Goal: Transaction & Acquisition: Obtain resource

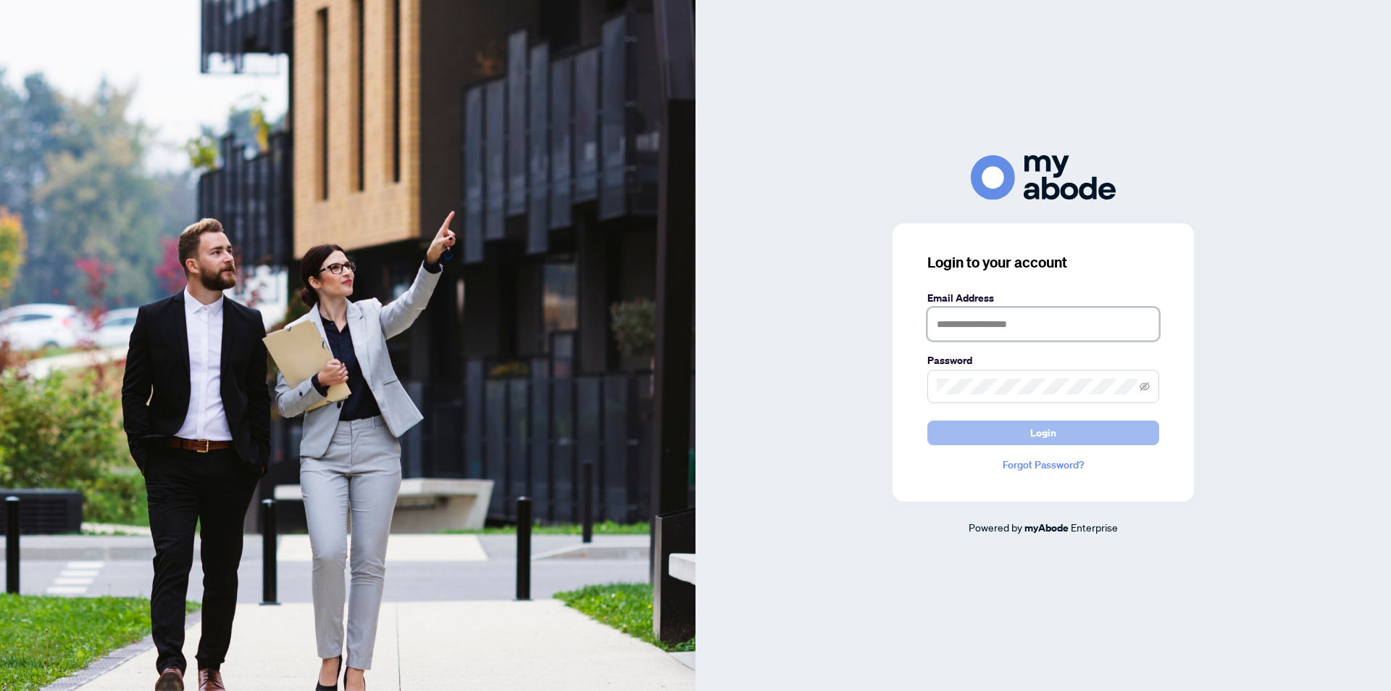
type input "**********"
click at [959, 441] on button "Login" at bounding box center [1044, 432] width 232 height 25
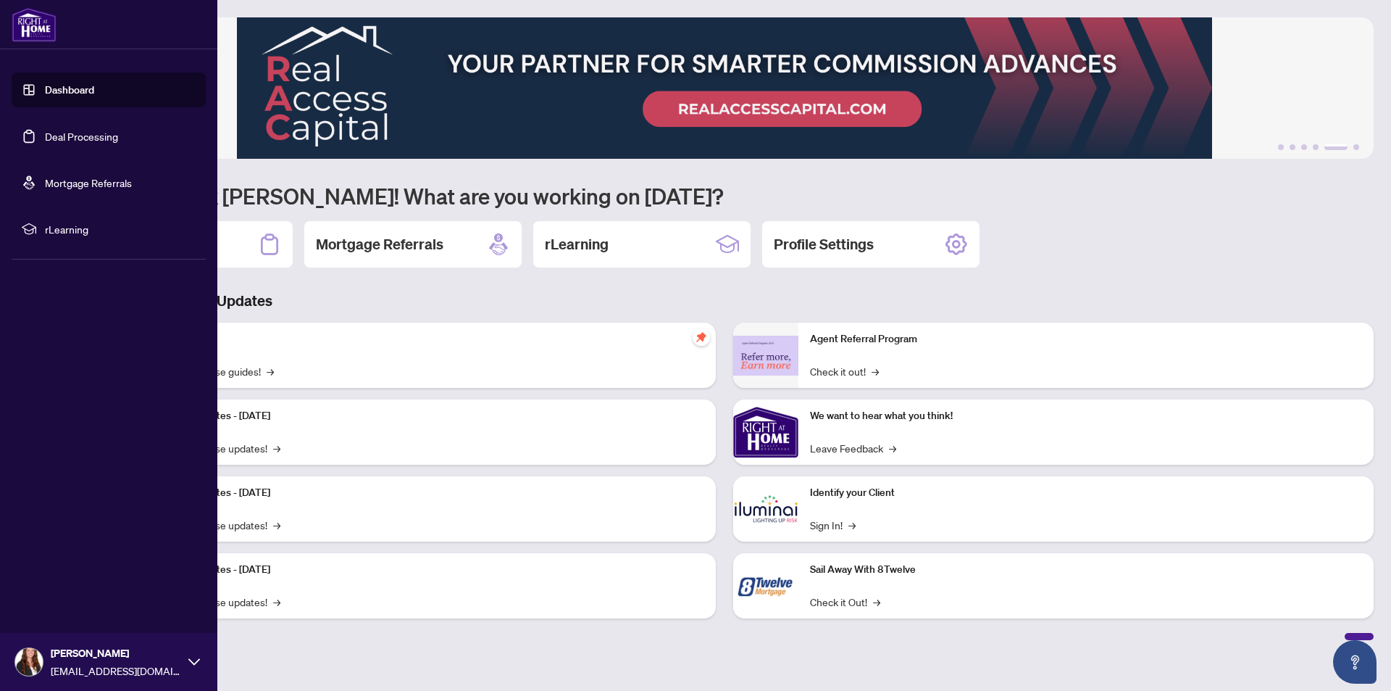
click at [56, 86] on link "Dashboard" at bounding box center [69, 89] width 49 height 13
click at [71, 132] on link "Deal Processing" at bounding box center [81, 136] width 73 height 13
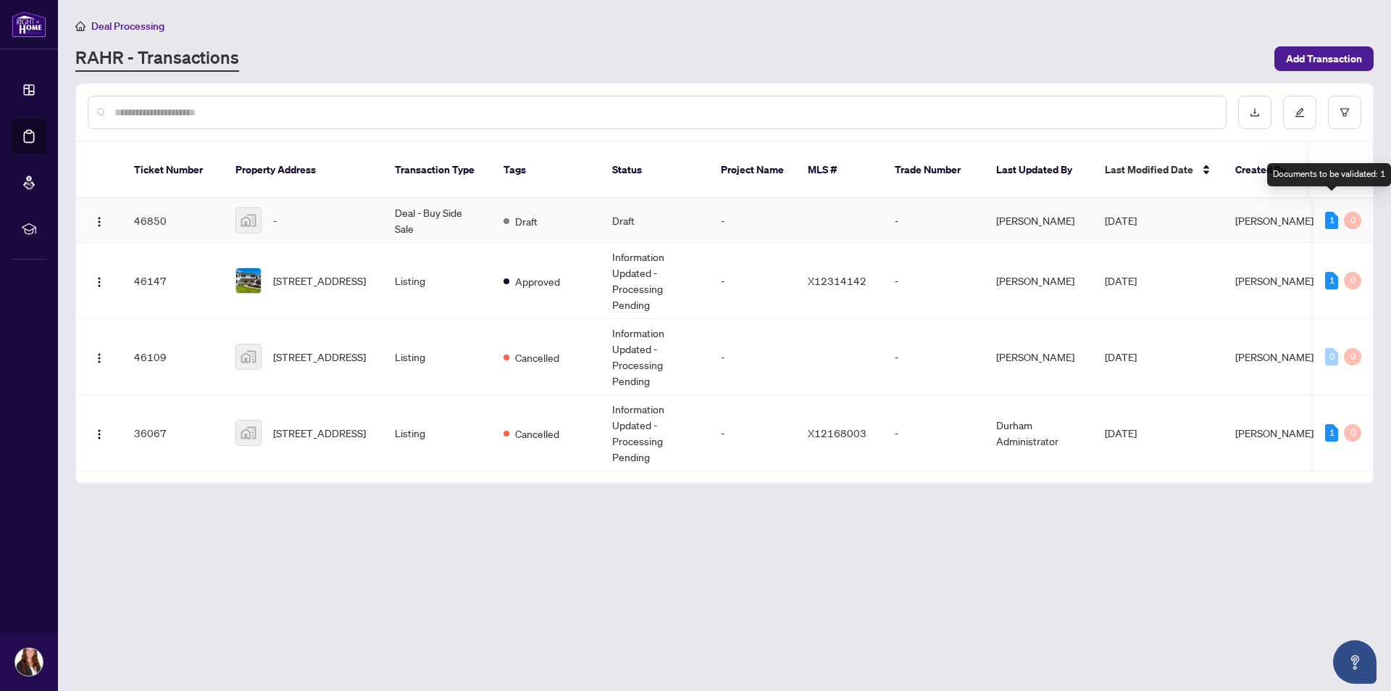
click at [1328, 212] on div "1" at bounding box center [1331, 220] width 13 height 17
click at [1258, 214] on span "[PERSON_NAME]" at bounding box center [1275, 220] width 78 height 13
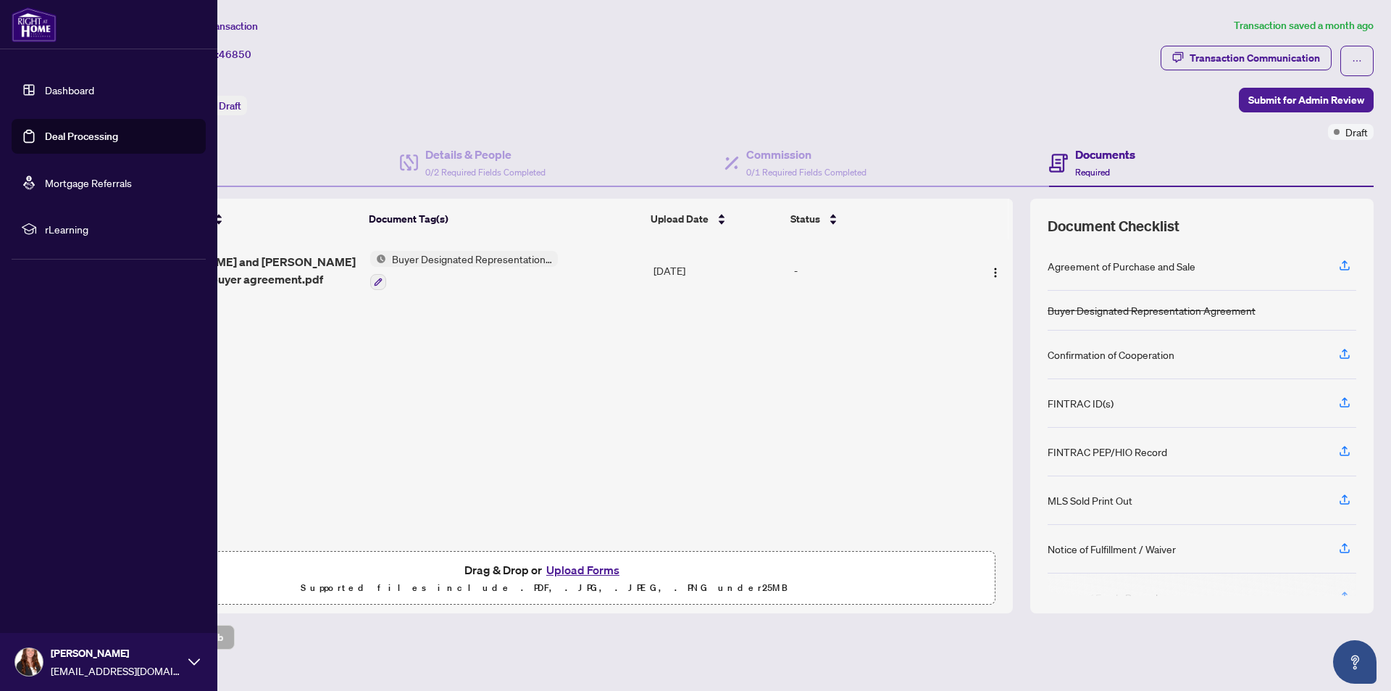
click at [46, 88] on link "Dashboard" at bounding box center [69, 89] width 49 height 13
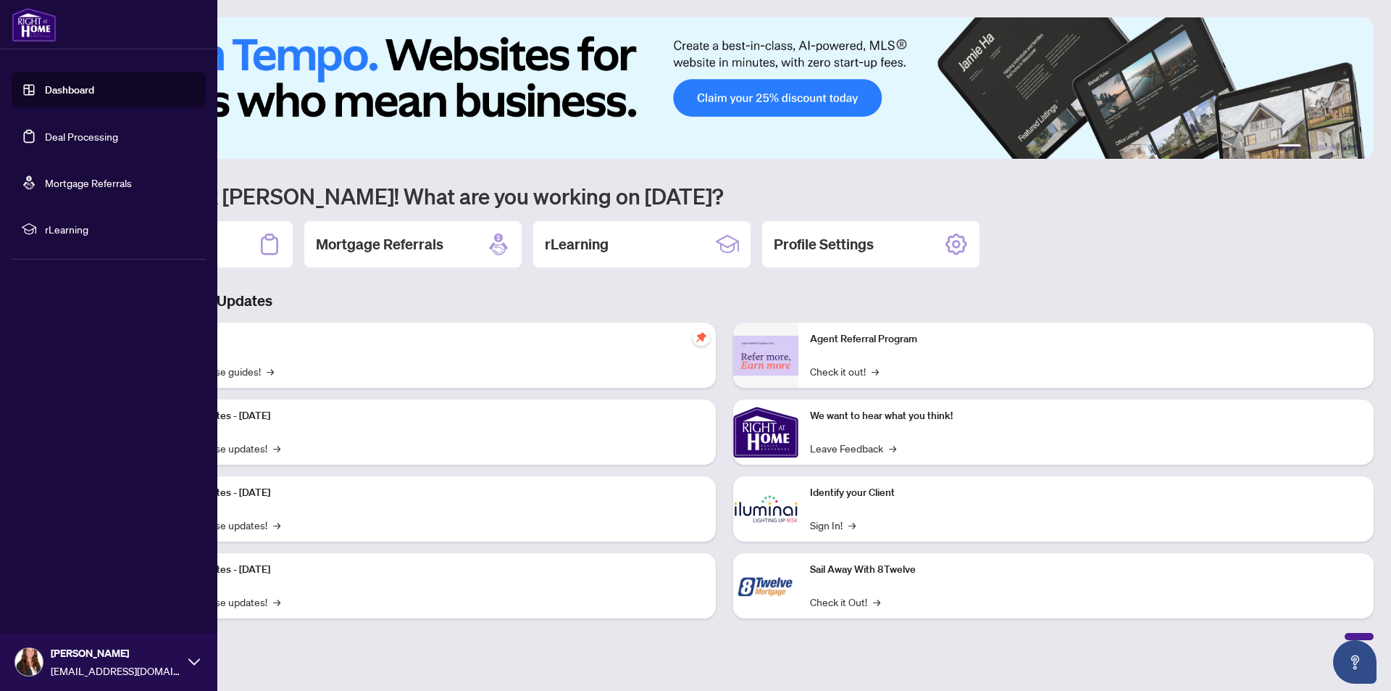
click at [67, 134] on link "Deal Processing" at bounding box center [81, 136] width 73 height 13
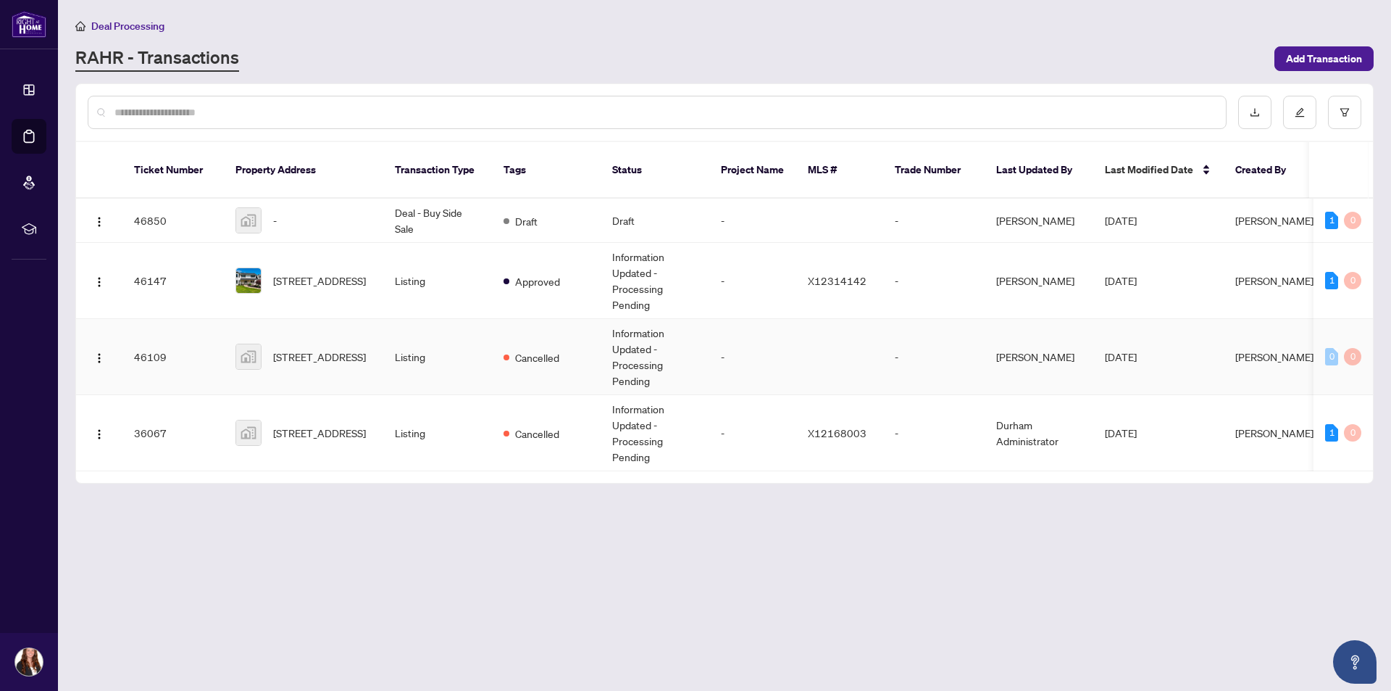
click at [308, 349] on span "[STREET_ADDRESS]" at bounding box center [319, 357] width 93 height 16
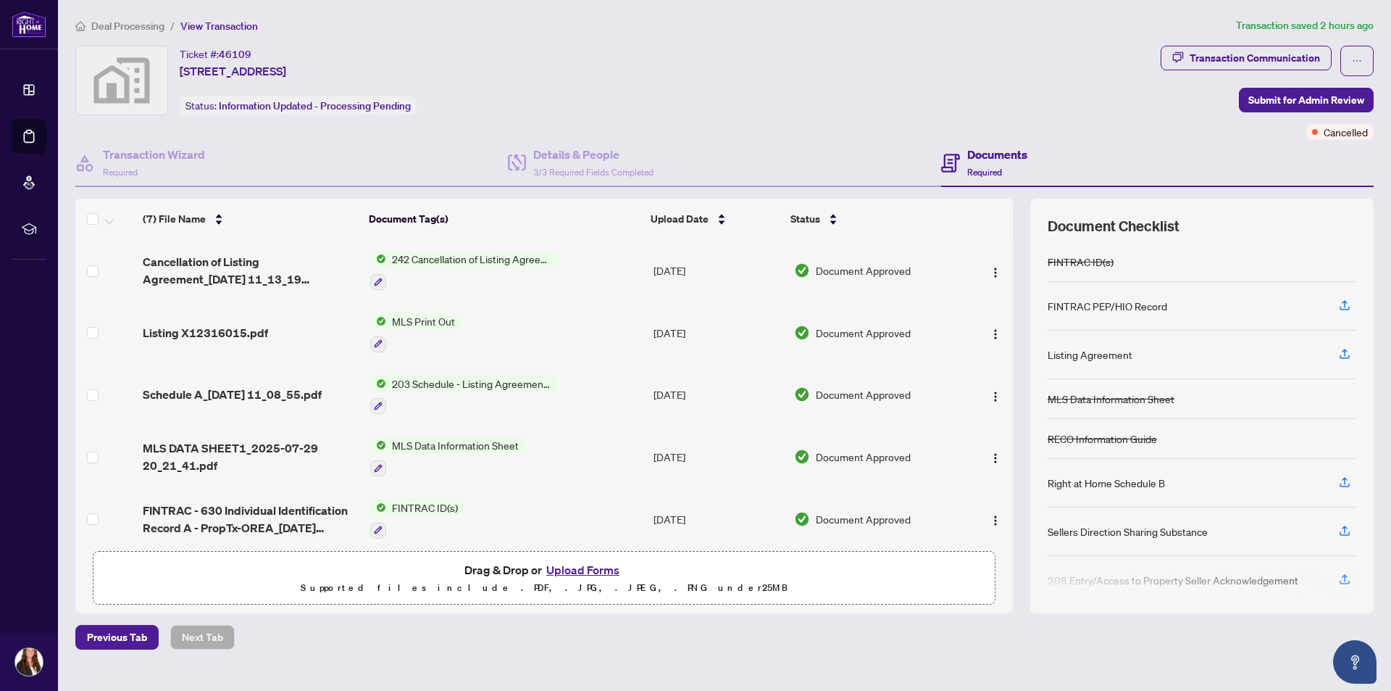
click at [454, 258] on span "242 Cancellation of Listing Agreement - Authority to Offer for Sale" at bounding box center [472, 259] width 172 height 16
click at [991, 265] on span "button" at bounding box center [996, 270] width 12 height 16
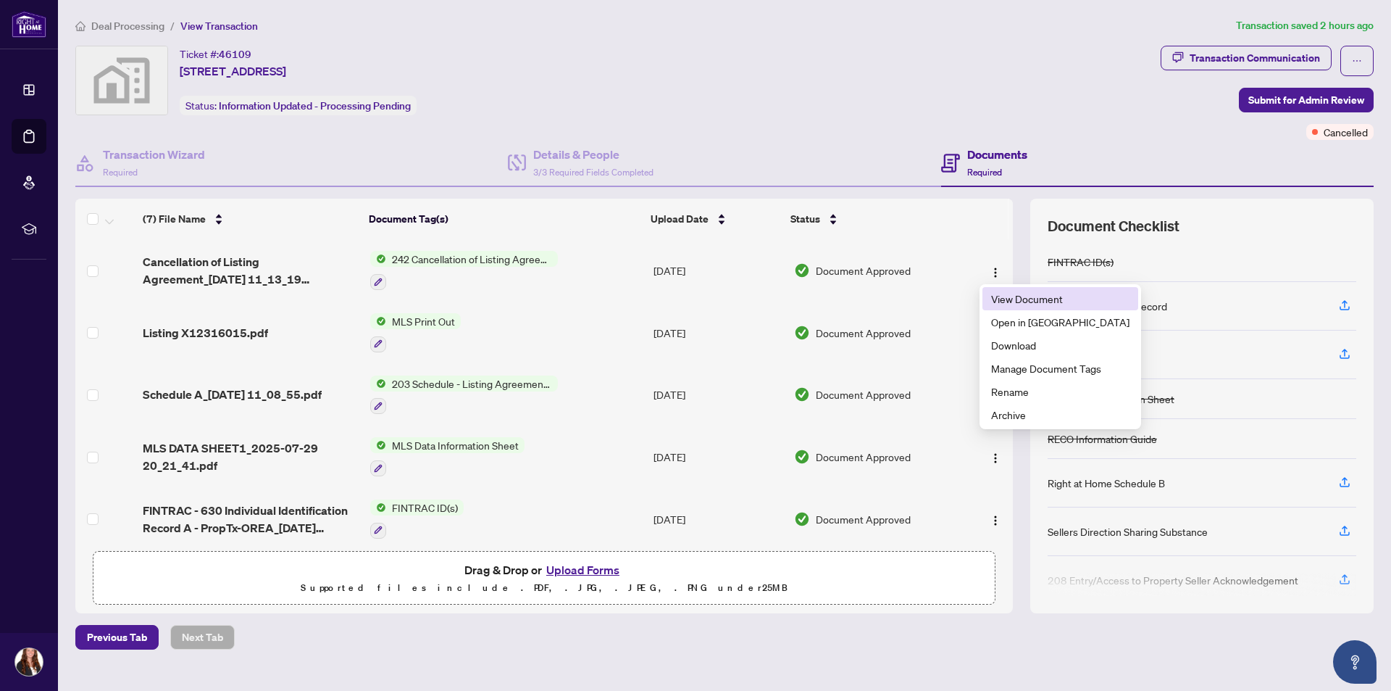
click at [1022, 294] on span "View Document" at bounding box center [1060, 299] width 138 height 16
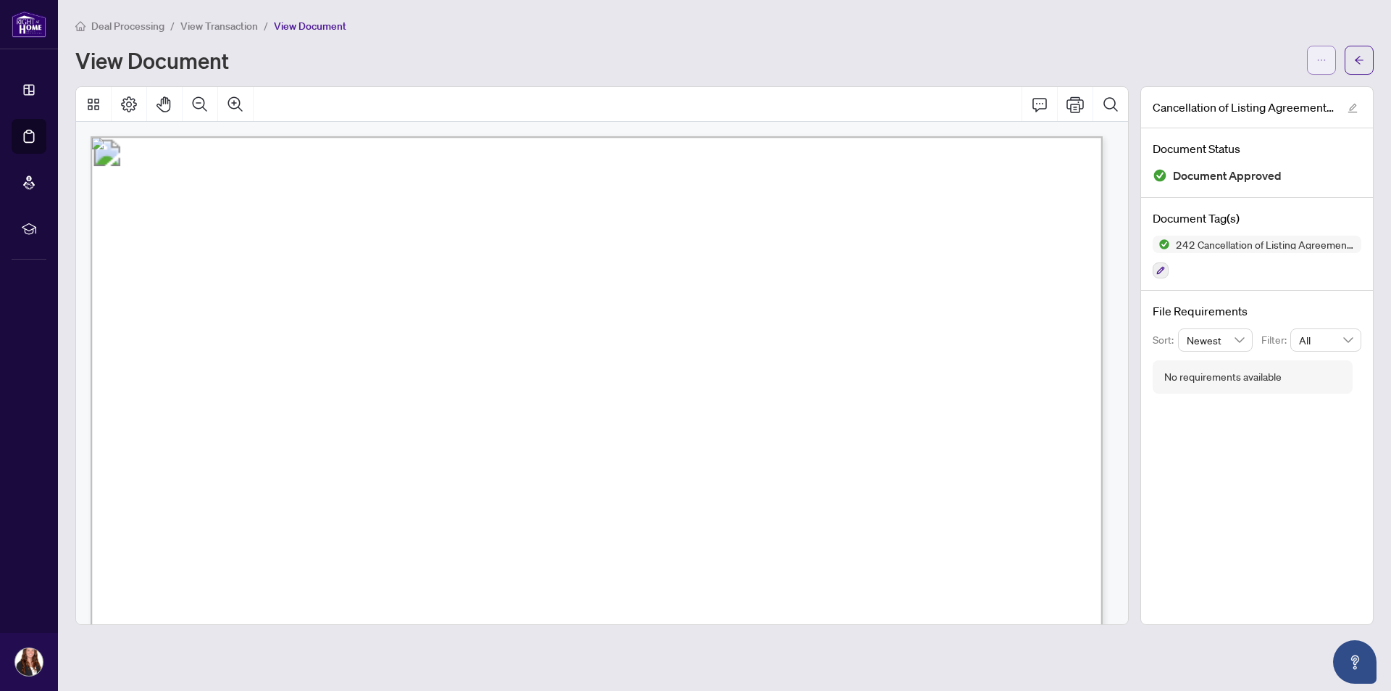
click at [1328, 63] on button "button" at bounding box center [1321, 60] width 29 height 29
click at [1268, 100] on li "Download" at bounding box center [1270, 91] width 128 height 23
